Goal: Task Accomplishment & Management: Manage account settings

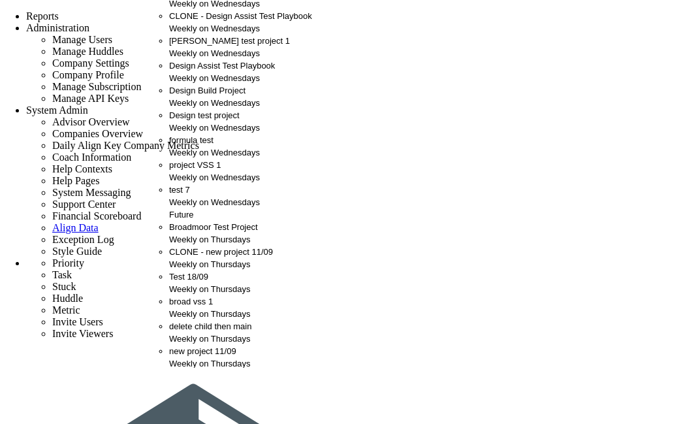
scroll to position [52, 0]
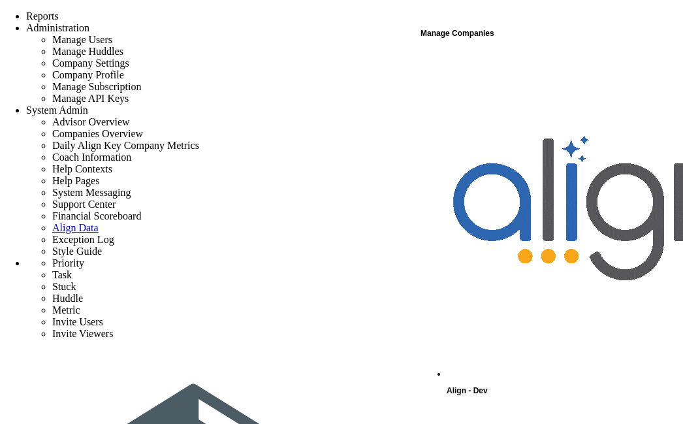
scroll to position [131, 0]
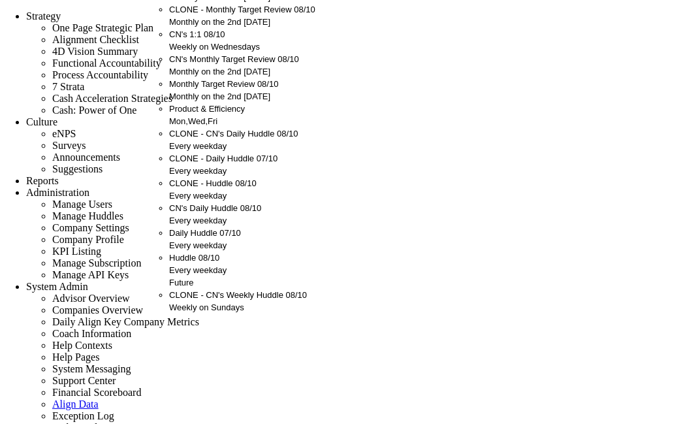
scroll to position [187, 0]
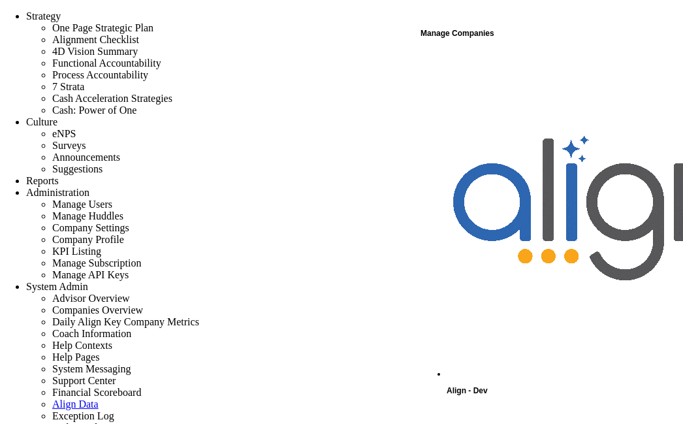
scroll to position [216, 0]
